Goal: Information Seeking & Learning: Compare options

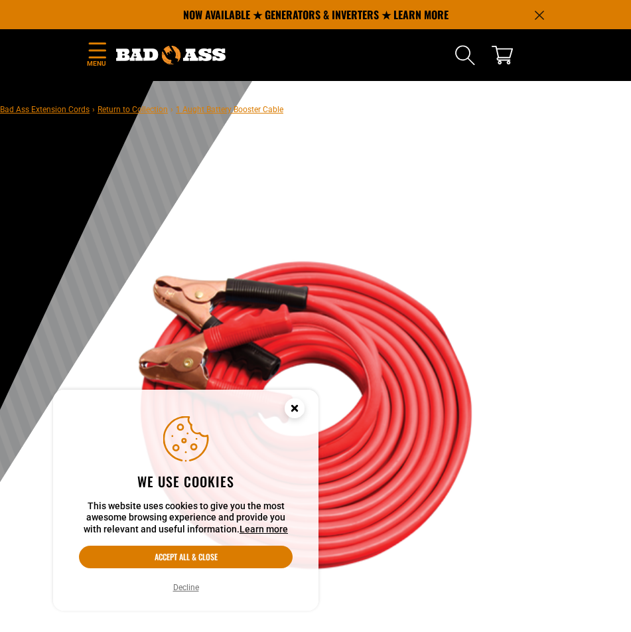
click at [296, 410] on icon "Cookie Consent" at bounding box center [294, 408] width 5 height 5
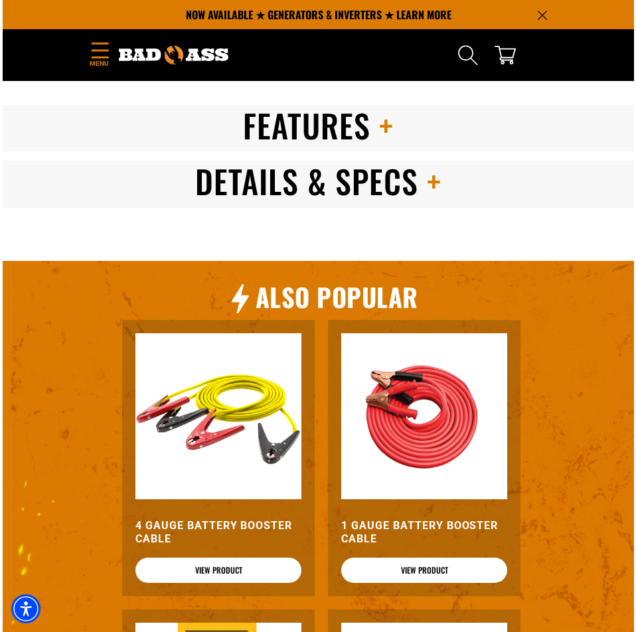
scroll to position [1128, 0]
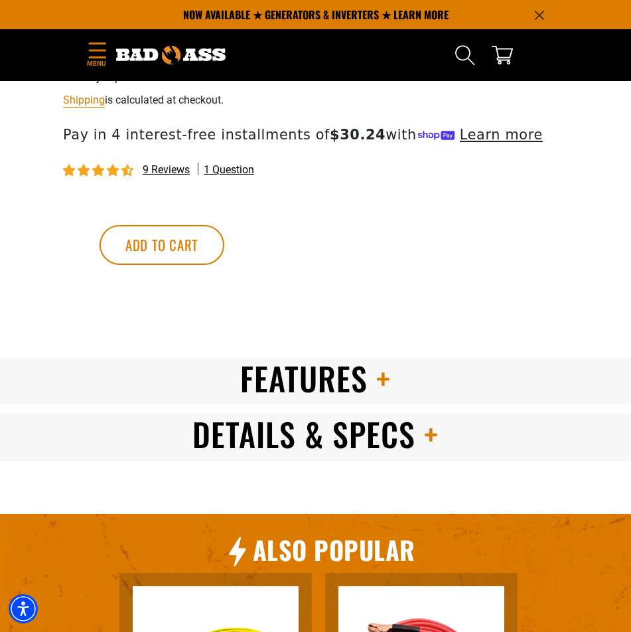
click at [90, 56] on icon "Menu" at bounding box center [97, 50] width 21 height 16
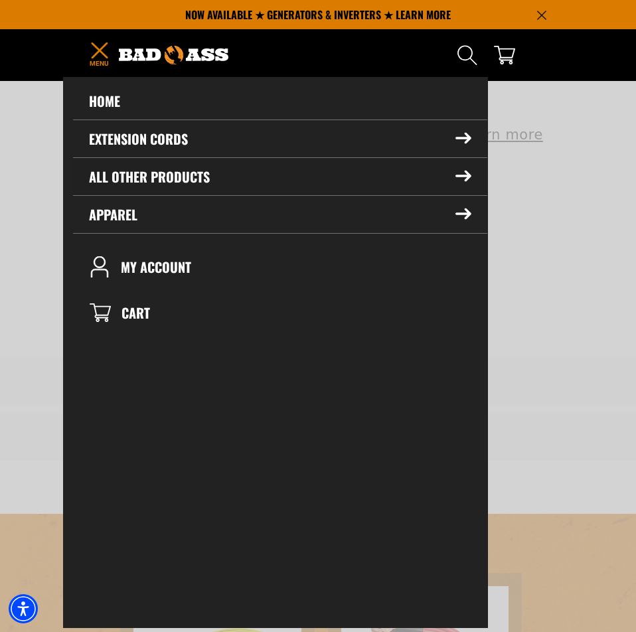
click at [440, 178] on summary "All Other Products" at bounding box center [280, 176] width 414 height 37
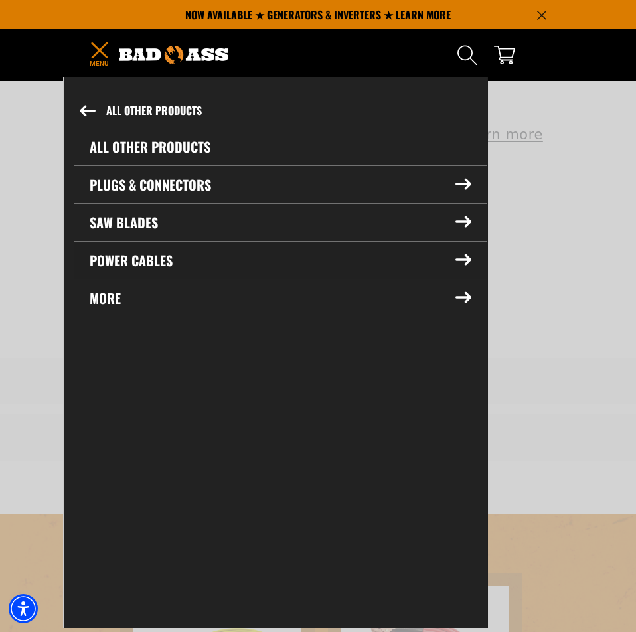
click at [465, 256] on icon at bounding box center [463, 260] width 15 height 10
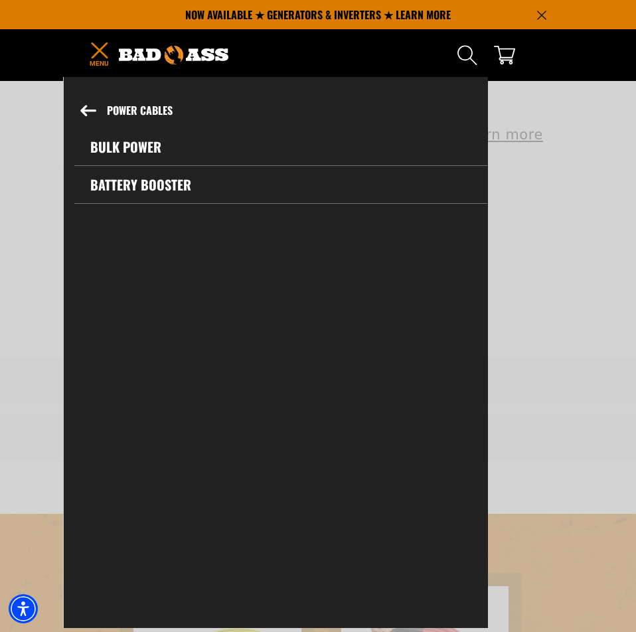
click at [139, 183] on link "Battery Booster" at bounding box center [280, 184] width 413 height 37
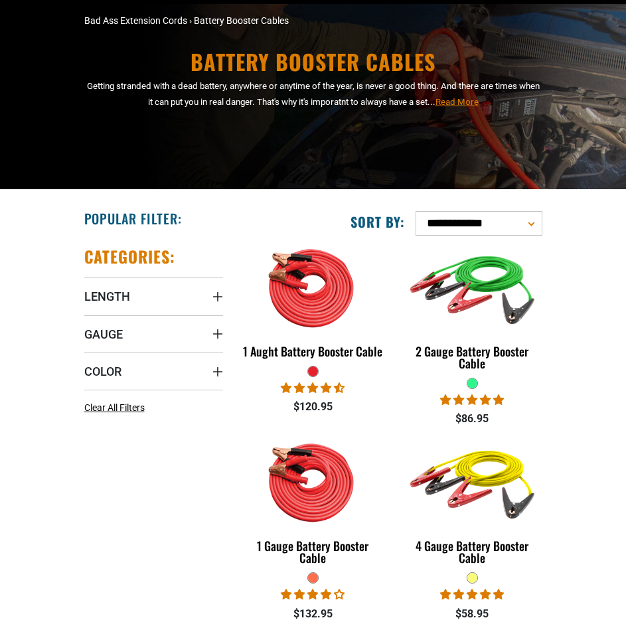
scroll to position [266, 0]
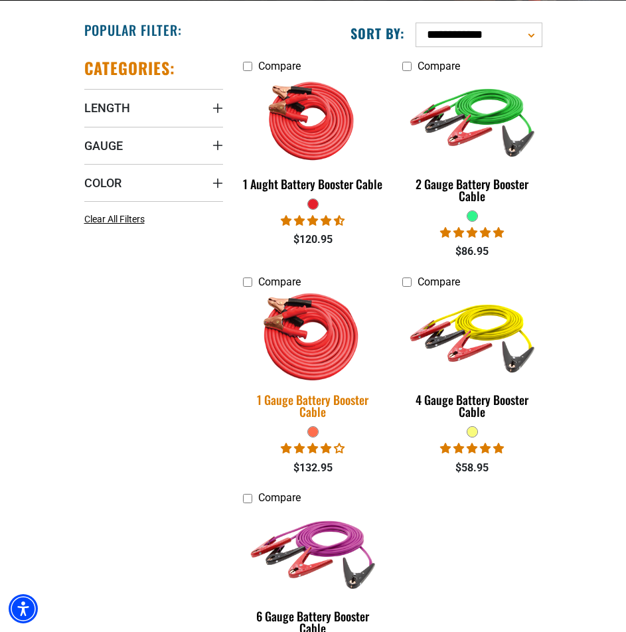
click at [302, 398] on img at bounding box center [313, 336] width 156 height 140
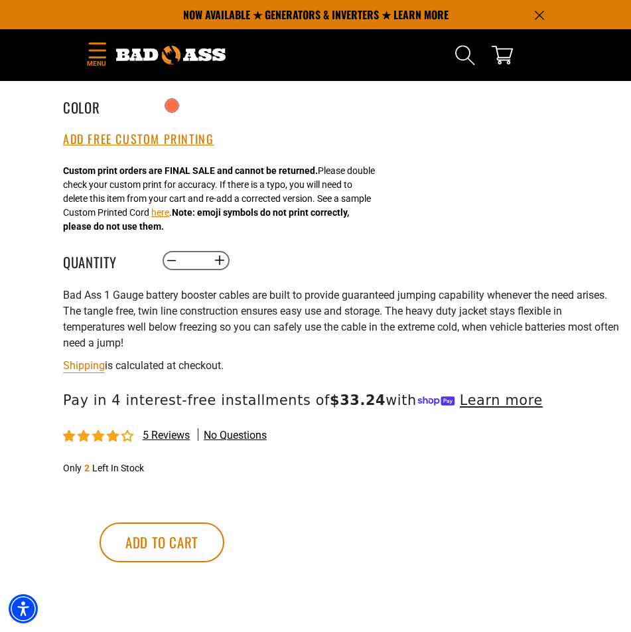
scroll to position [531, 0]
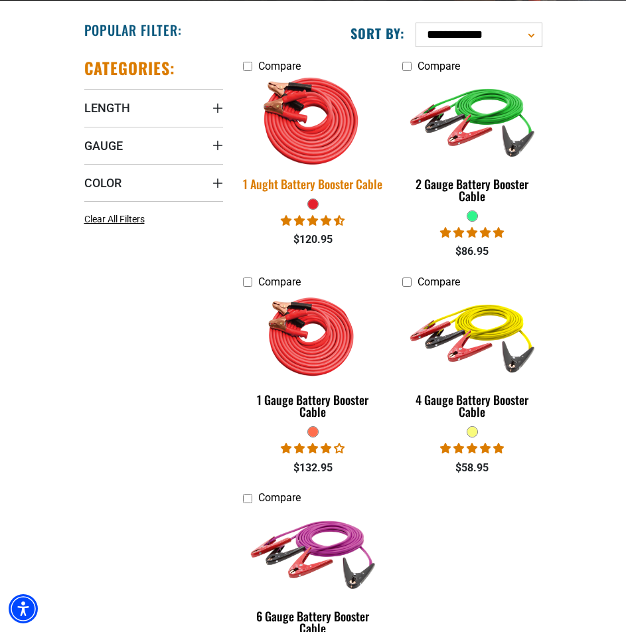
click at [324, 180] on img at bounding box center [313, 120] width 156 height 140
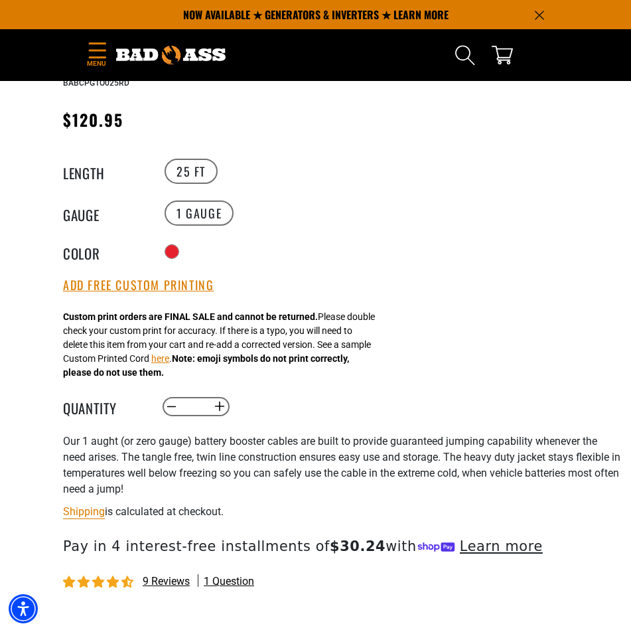
scroll to position [465, 0]
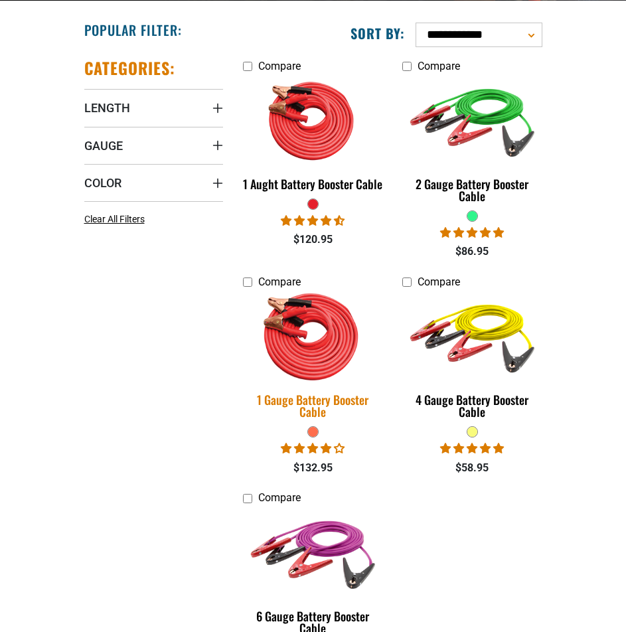
click at [315, 388] on img at bounding box center [313, 336] width 156 height 140
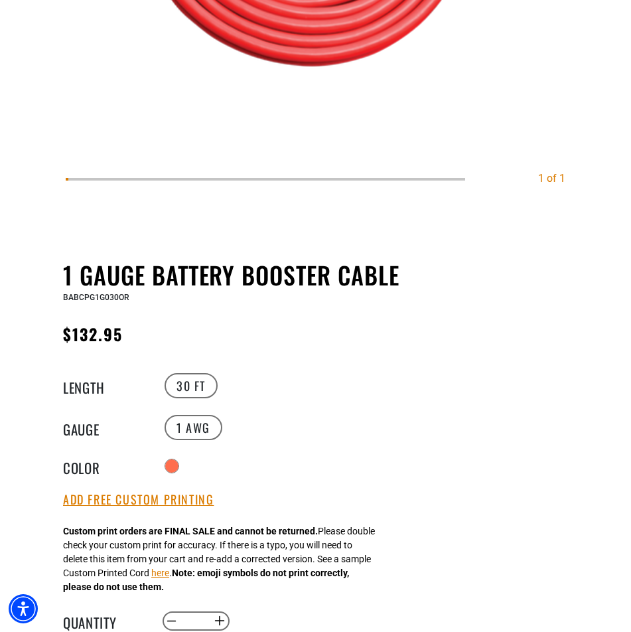
scroll to position [664, 0]
